Goal: Find specific page/section: Find specific page/section

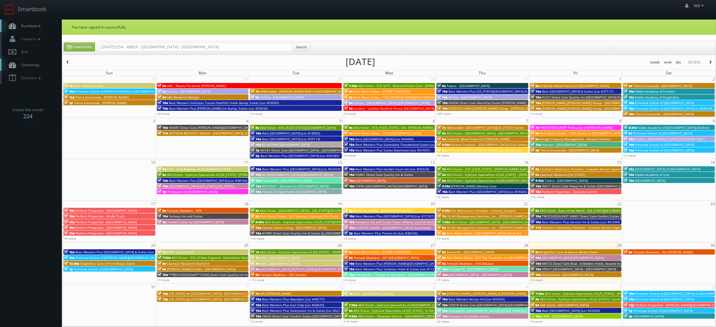
drag, startPoint x: 121, startPoint y: 46, endPoint x: 12, endPoint y: 19, distance: 111.9
click at [14, 20] on body "Smartbook Toggle Side Navigation Toggle Top Navigation Will Will Profile Logout…" at bounding box center [358, 226] width 716 height 453
type input "ESA - #9829 - [GEOGRAPHIC_DATA] - [GEOGRAPHIC_DATA]"
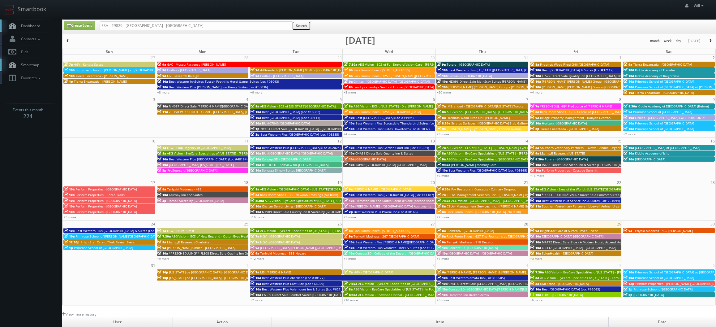
click at [304, 24] on button "Search" at bounding box center [301, 25] width 19 height 9
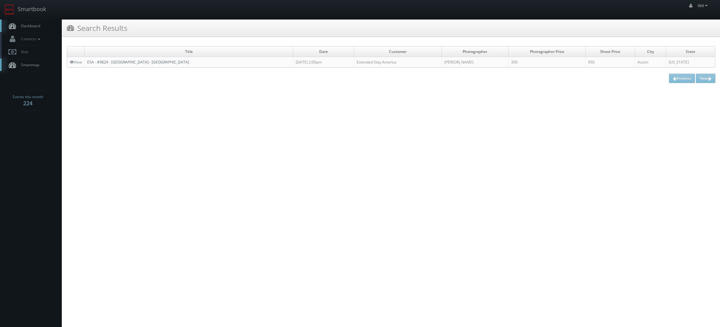
click at [141, 62] on link "ESA - #9829 - [GEOGRAPHIC_DATA] - [GEOGRAPHIC_DATA]" at bounding box center [138, 61] width 102 height 5
